Goal: Transaction & Acquisition: Purchase product/service

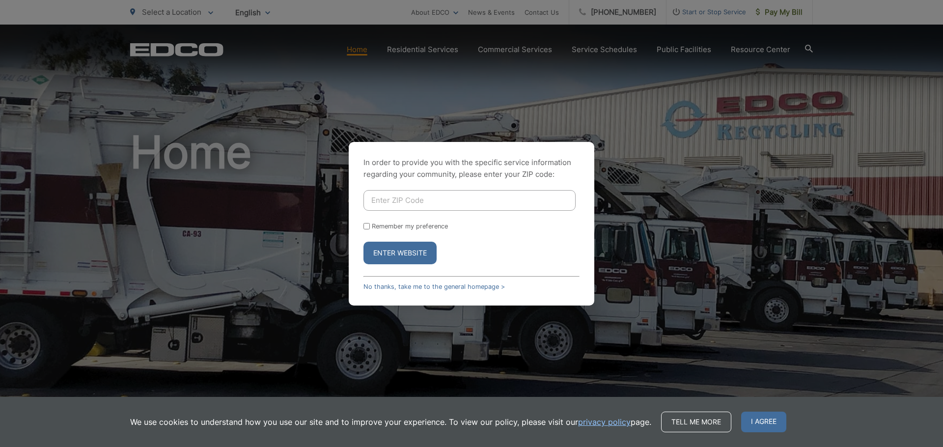
click at [434, 196] on input "Enter ZIP Code" at bounding box center [469, 200] width 212 height 21
type input "92040"
click at [368, 227] on input "Remember my preference" at bounding box center [366, 226] width 6 height 6
checkbox input "true"
click at [394, 254] on button "Enter Website" at bounding box center [399, 253] width 73 height 23
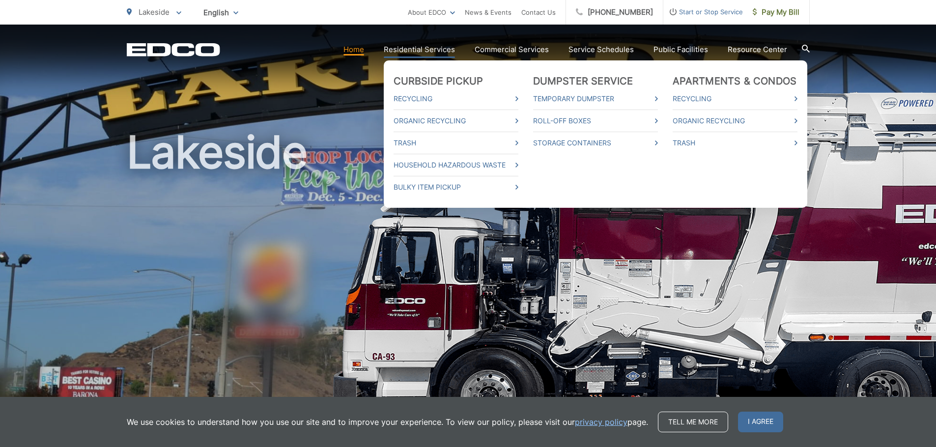
click at [421, 47] on link "Residential Services" at bounding box center [419, 50] width 71 height 12
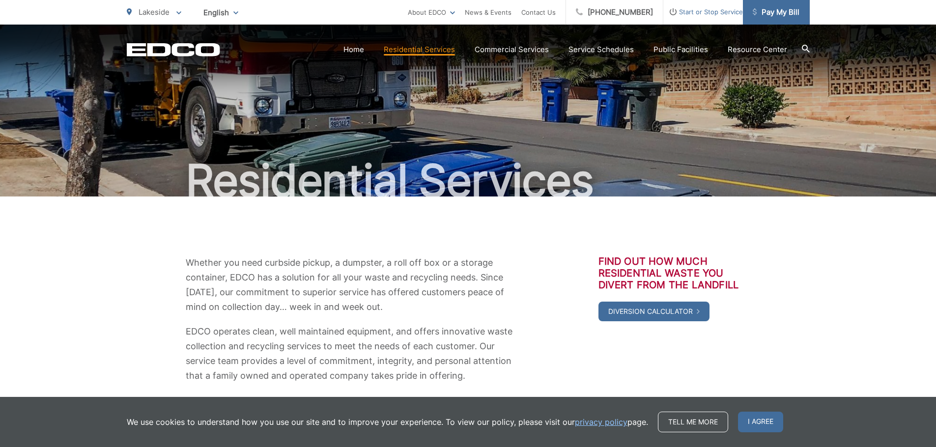
click at [770, 10] on span "Pay My Bill" at bounding box center [775, 12] width 47 height 12
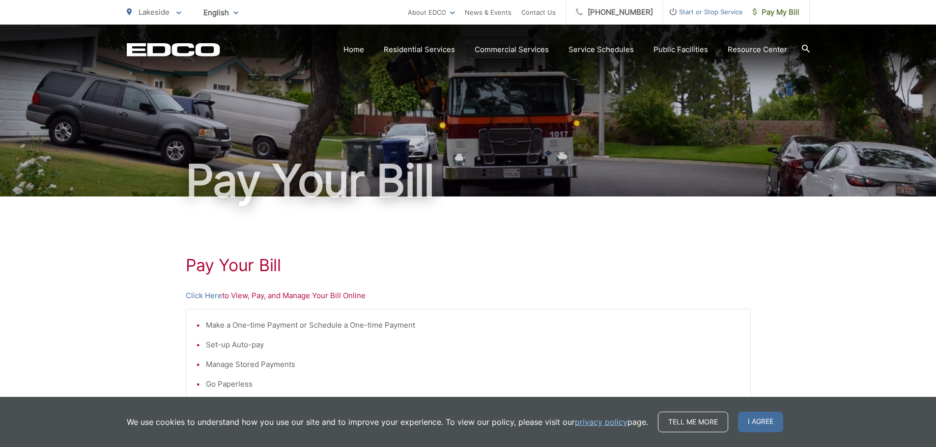
scroll to position [49, 0]
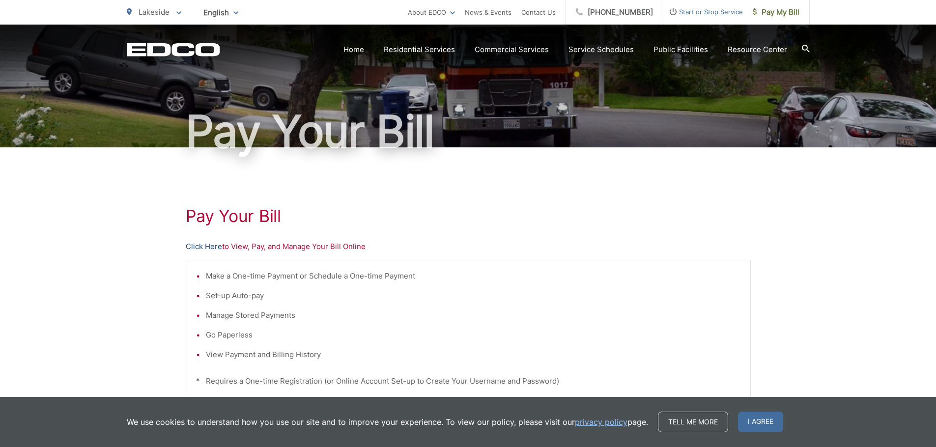
click at [209, 246] on link "Click Here" at bounding box center [204, 247] width 36 height 12
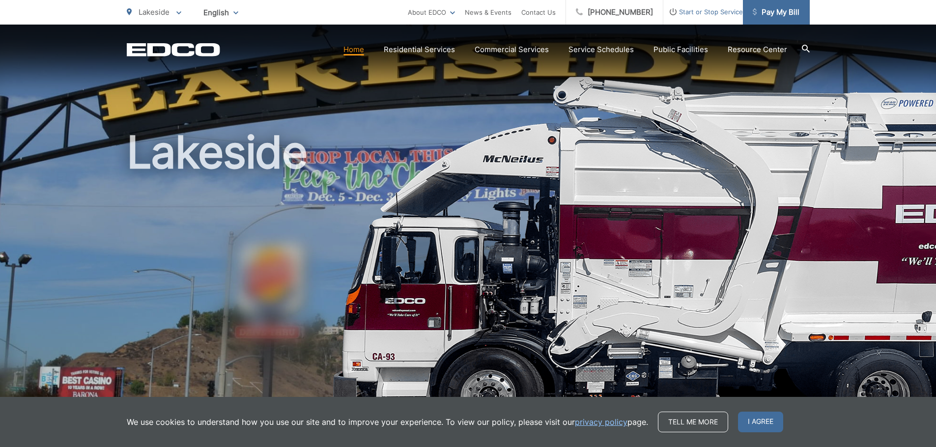
click at [767, 12] on span "Pay My Bill" at bounding box center [775, 12] width 47 height 12
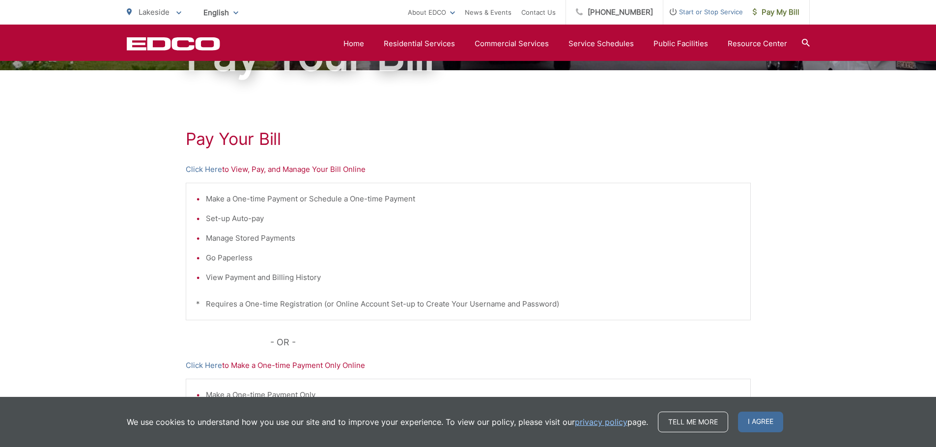
scroll to position [98, 0]
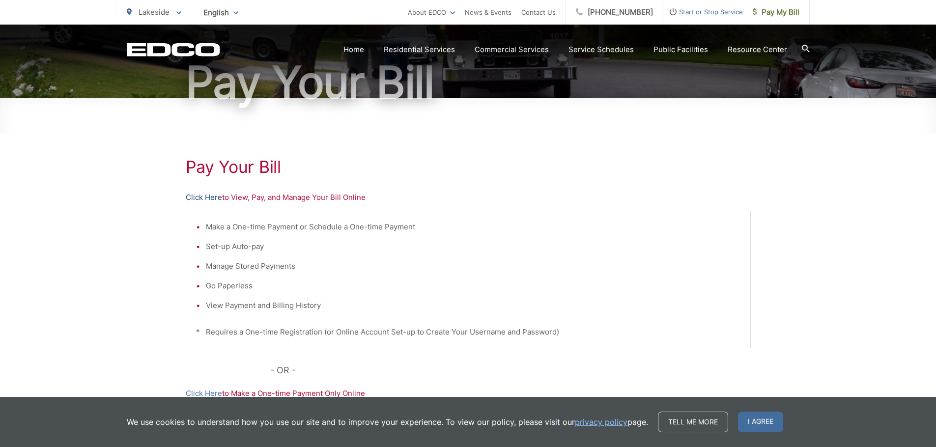
click at [206, 199] on link "Click Here" at bounding box center [204, 198] width 36 height 12
